Goal: Transaction & Acquisition: Purchase product/service

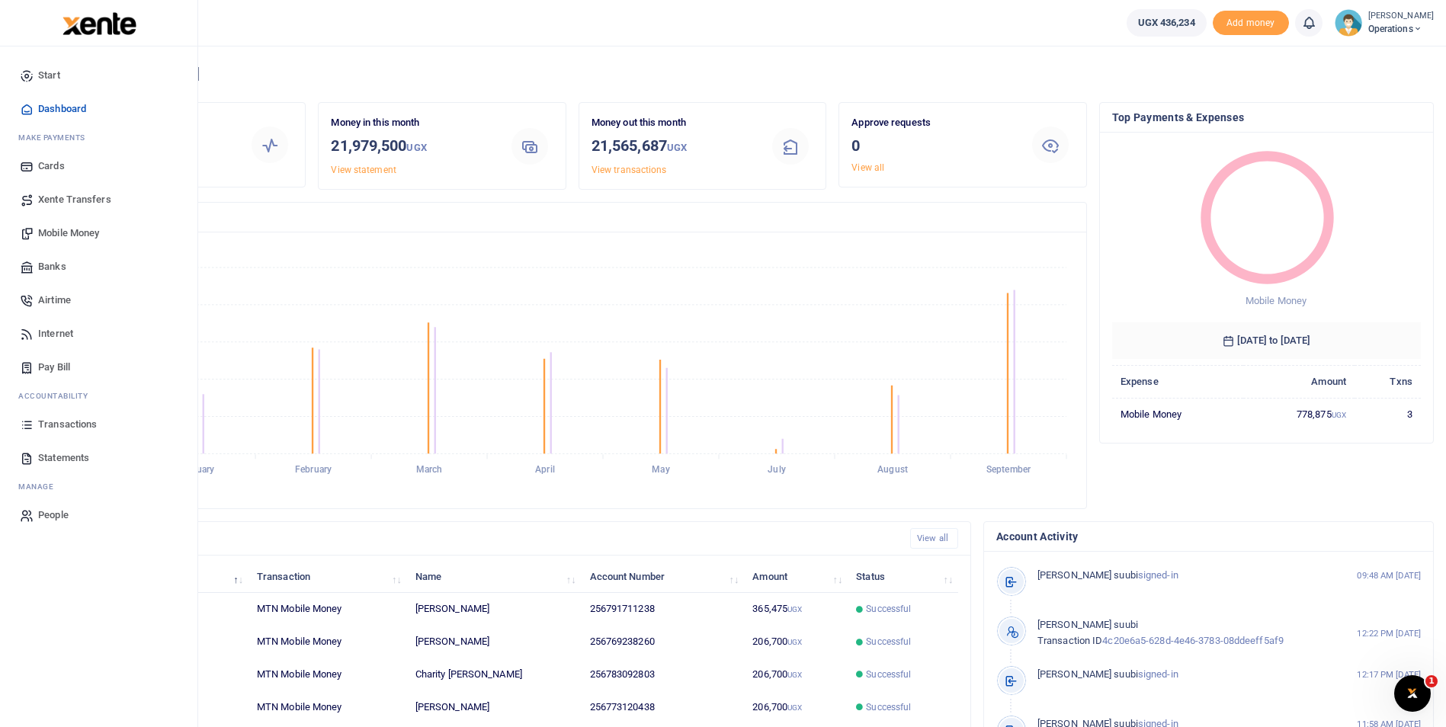
click at [59, 233] on span "Mobile Money" at bounding box center [68, 233] width 61 height 15
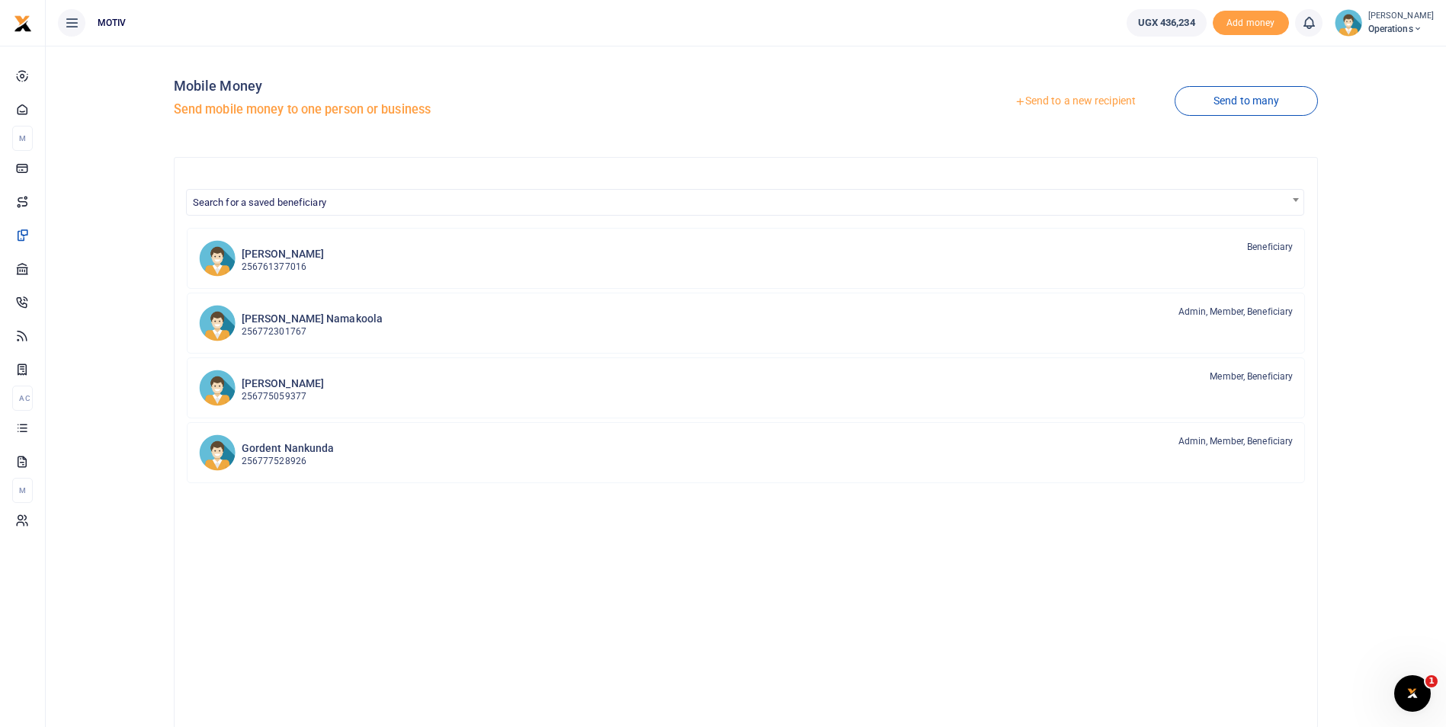
click at [1076, 98] on link "Send to a new recipient" at bounding box center [1075, 101] width 199 height 27
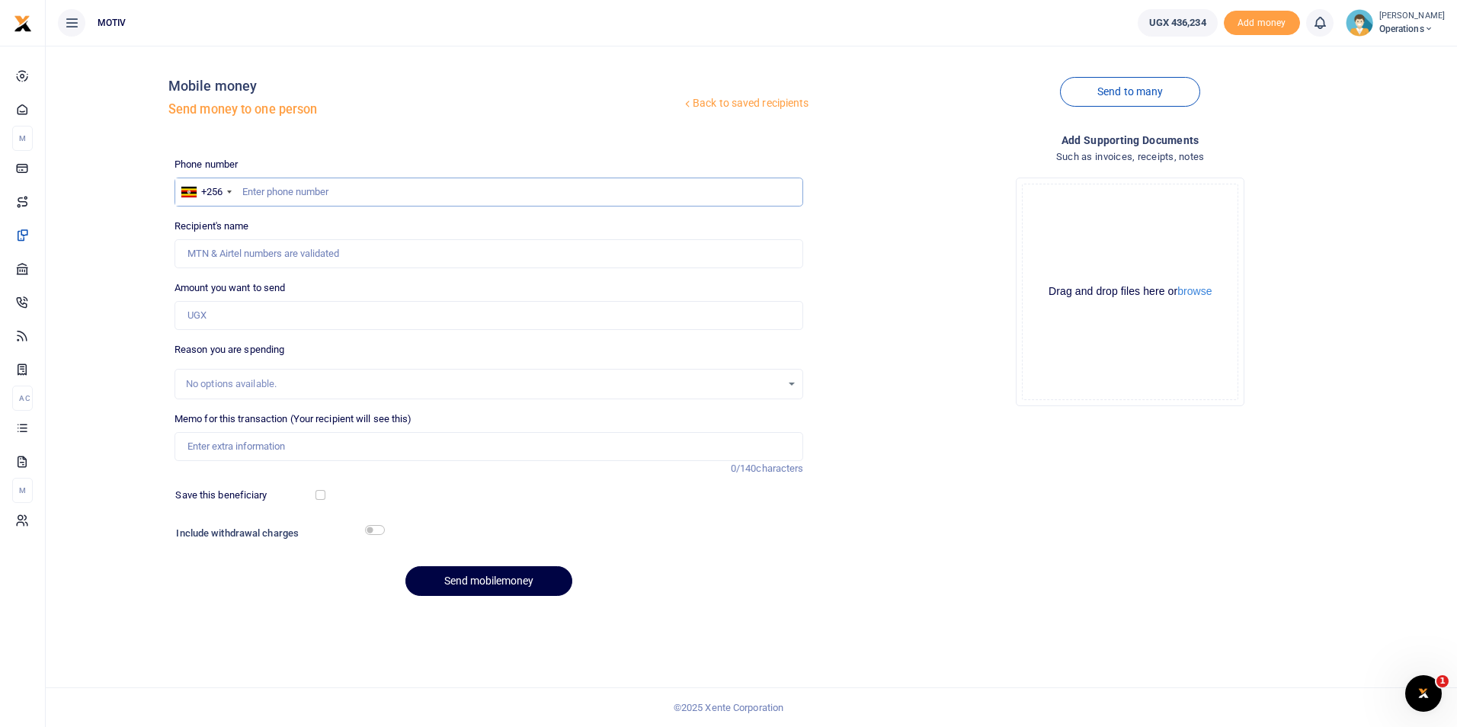
click at [287, 188] on input "text" at bounding box center [490, 192] width 630 height 29
type input "0791711238"
type input "[PERSON_NAME]"
type input "0791711238"
click at [116, 297] on div "Back to saved recipients Mobile money Send money to one person Send to many Pho…" at bounding box center [751, 333] width 1399 height 550
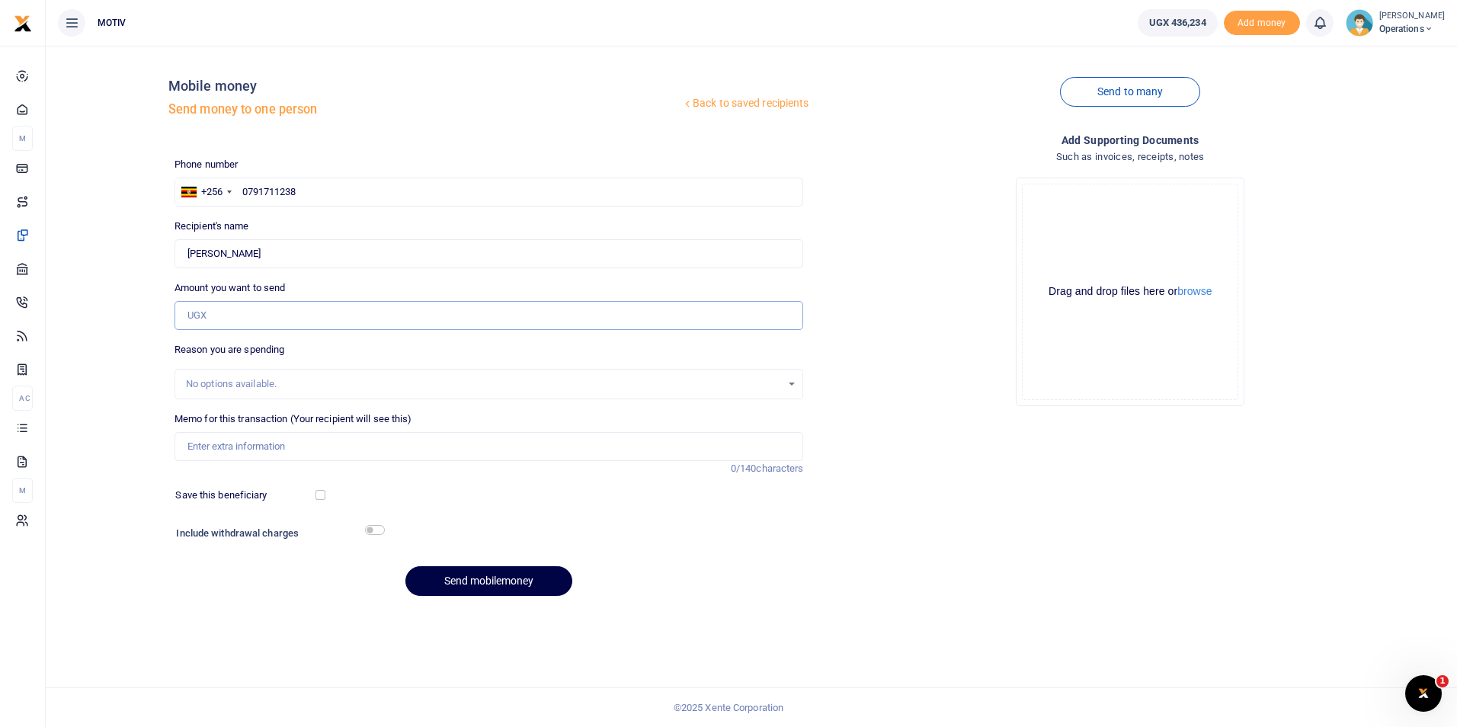
click at [210, 319] on input "Amount you want to send" at bounding box center [490, 315] width 630 height 29
type input "150,000"
click at [320, 498] on input "checkbox" at bounding box center [321, 495] width 10 height 10
checkbox input "true"
click at [375, 529] on input "checkbox" at bounding box center [375, 530] width 20 height 10
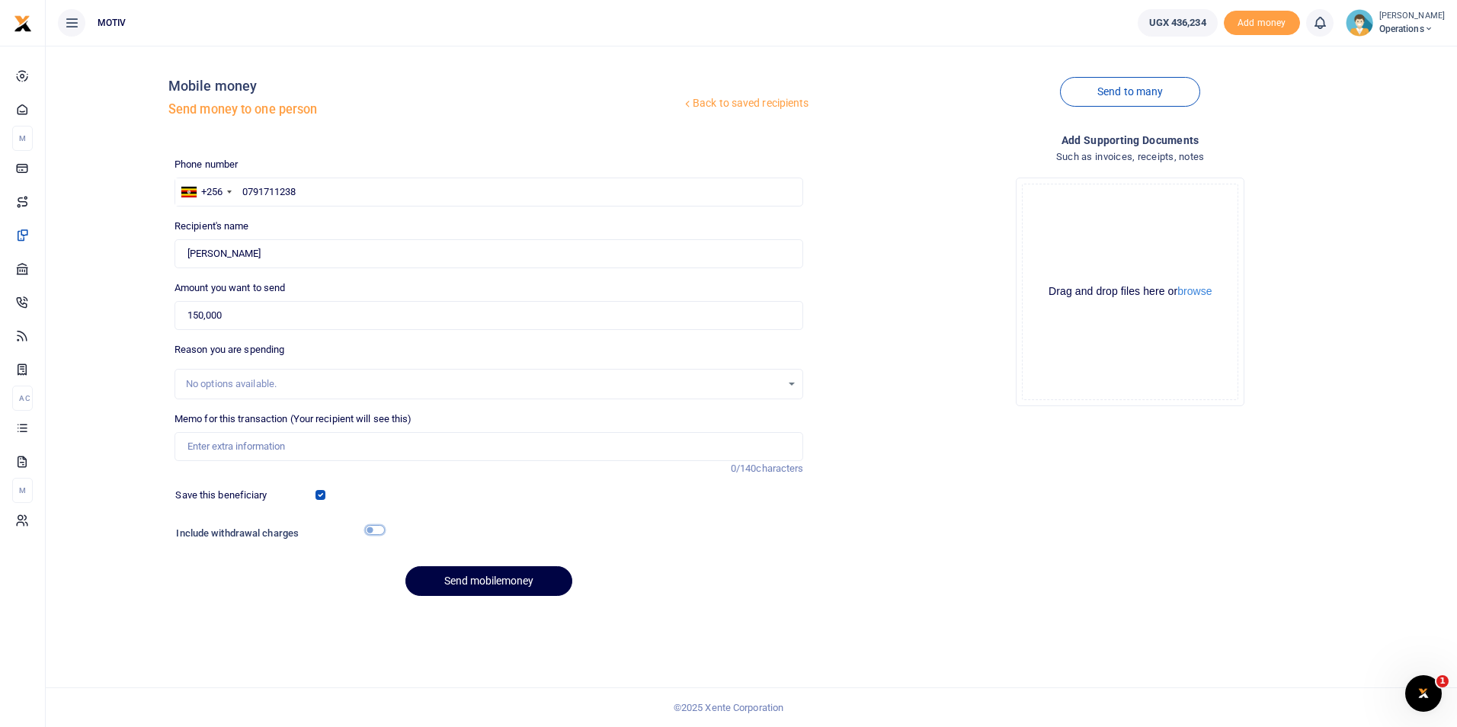
checkbox input "true"
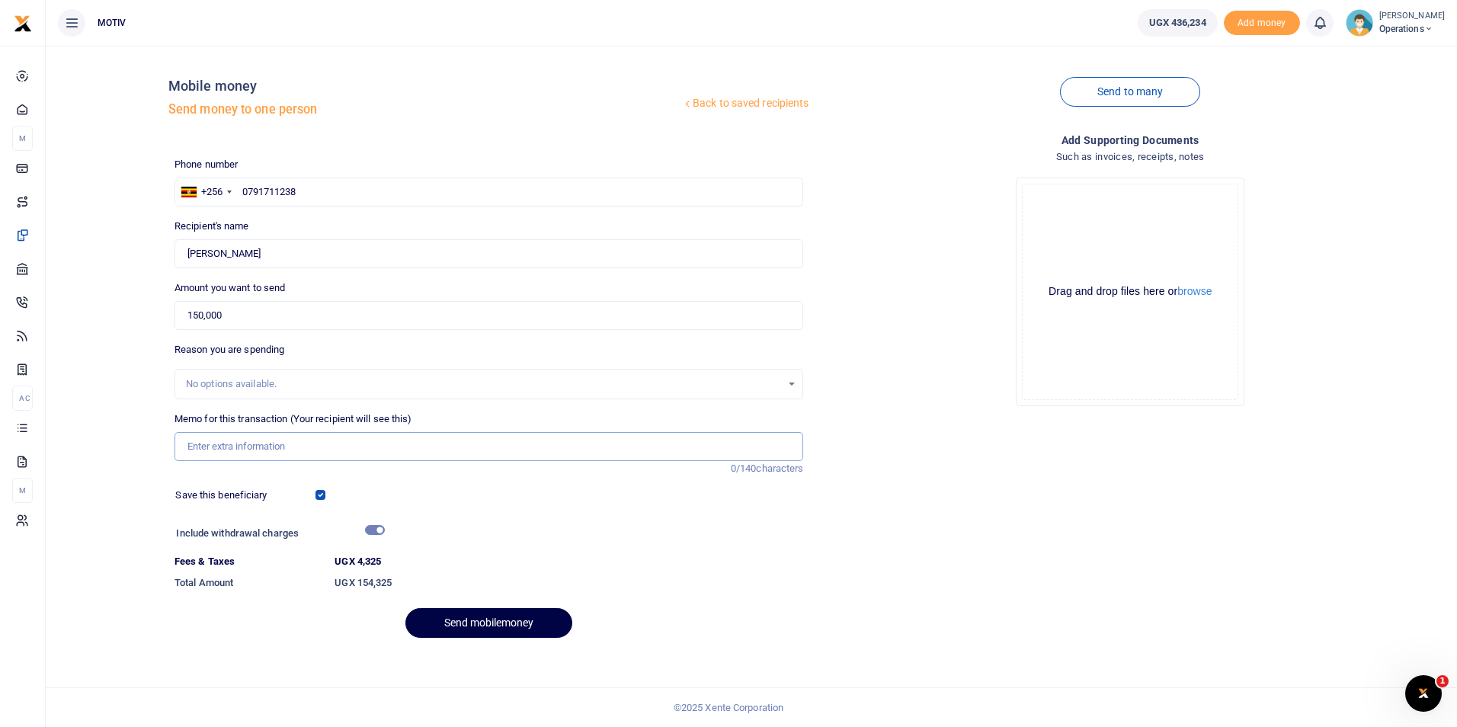
click at [309, 452] on input "Memo for this transaction (Your recipient will see this)" at bounding box center [490, 446] width 630 height 29
type input "Payment for cooking oil"
click at [491, 615] on button "Send mobilemoney" at bounding box center [489, 623] width 167 height 30
